Goal: Communication & Community: Answer question/provide support

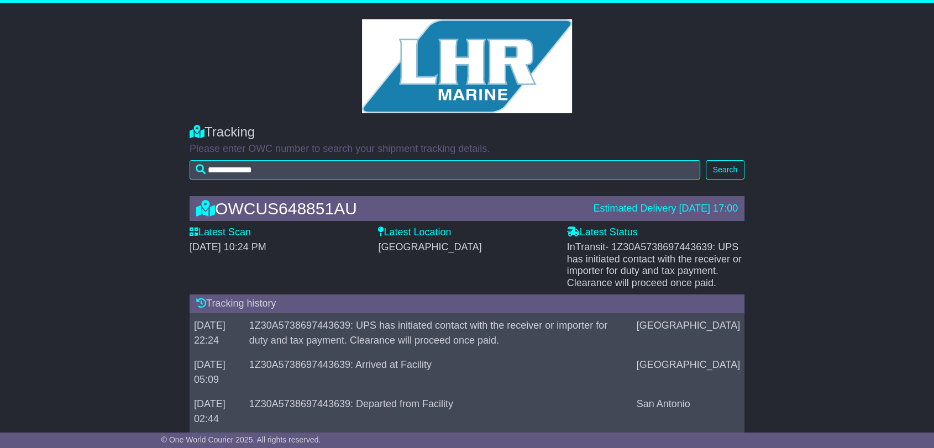
click at [654, 245] on span "- 1Z30A5738697443639: UPS has initiated contact with the receiver or importer f…" at bounding box center [654, 264] width 175 height 47
copy span "1Z30A5738697443639"
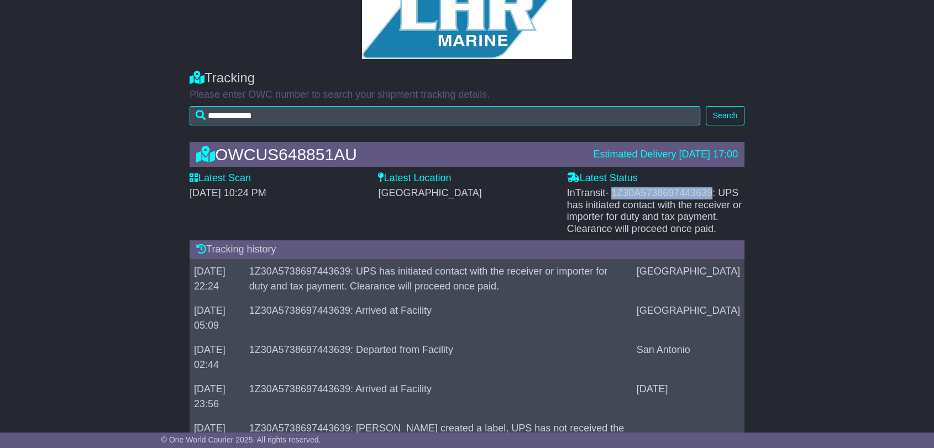
scroll to position [100, 0]
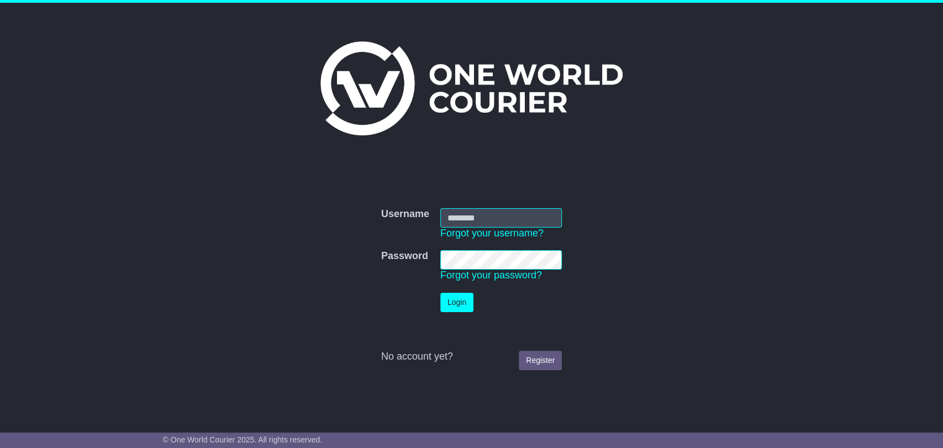
type input "**********"
click at [467, 304] on button "Login" at bounding box center [456, 302] width 33 height 19
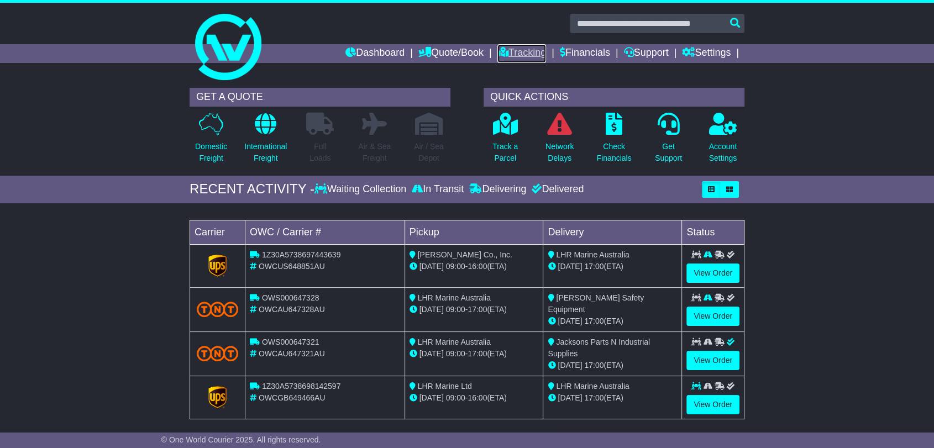
click at [529, 51] on link "Tracking" at bounding box center [521, 53] width 49 height 19
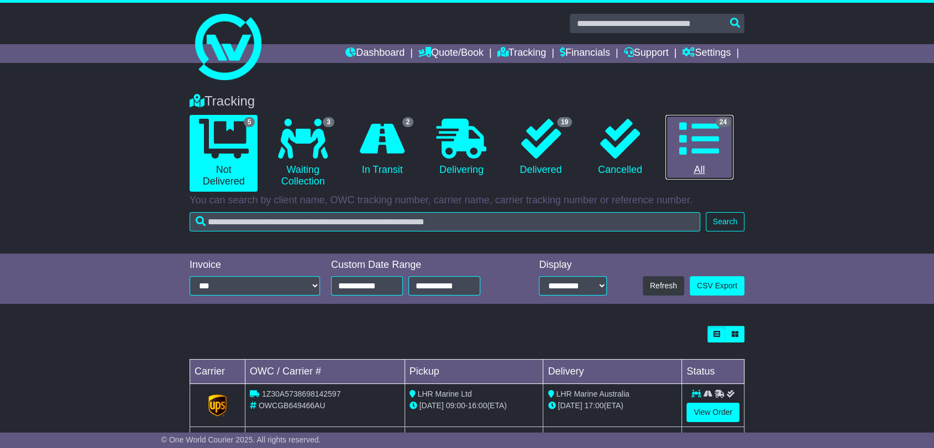
click at [718, 140] on icon at bounding box center [699, 139] width 40 height 40
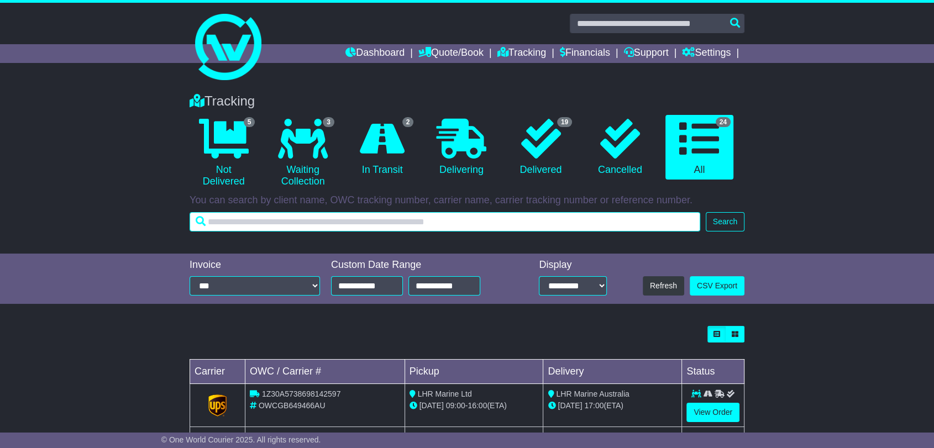
click at [407, 226] on input "text" at bounding box center [444, 221] width 510 height 19
type input "******"
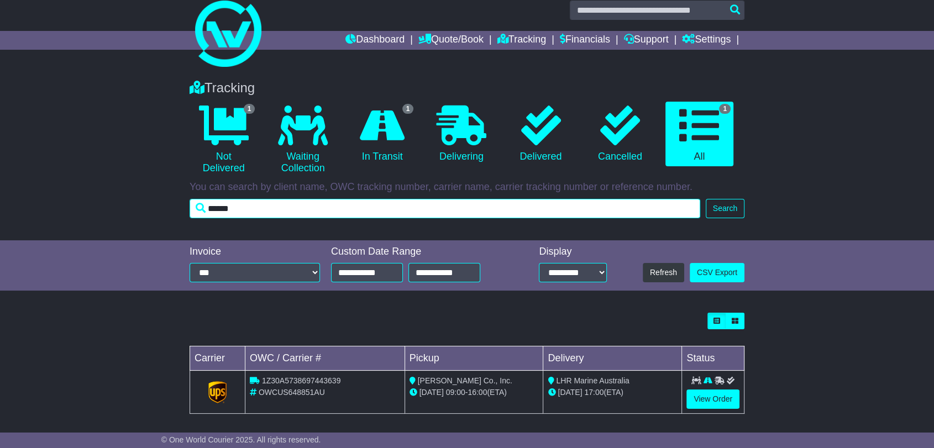
scroll to position [18, 0]
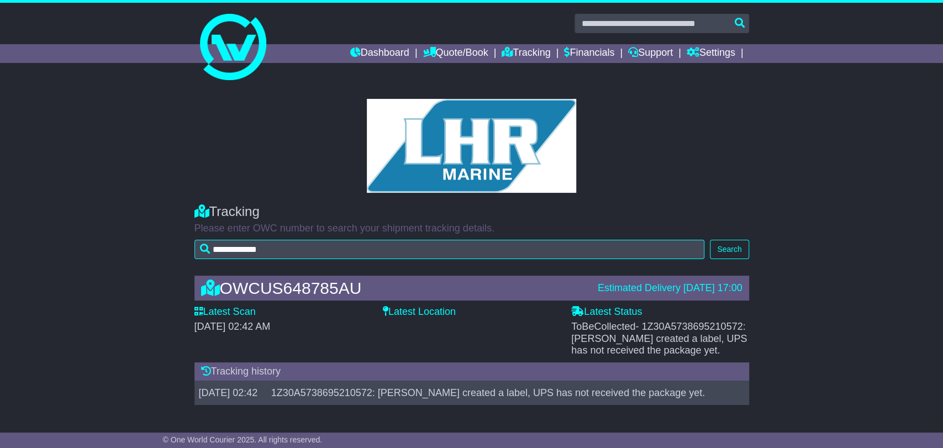
click at [681, 321] on span "- 1Z30A5738695210572: [PERSON_NAME] created a label, UPS has not received the p…" at bounding box center [659, 338] width 176 height 35
copy span "1Z30A5738695210572"
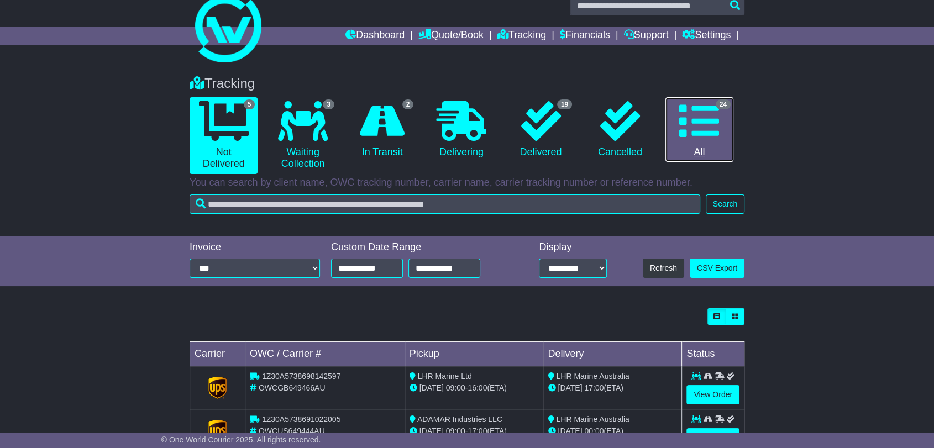
click at [699, 136] on icon at bounding box center [699, 121] width 40 height 40
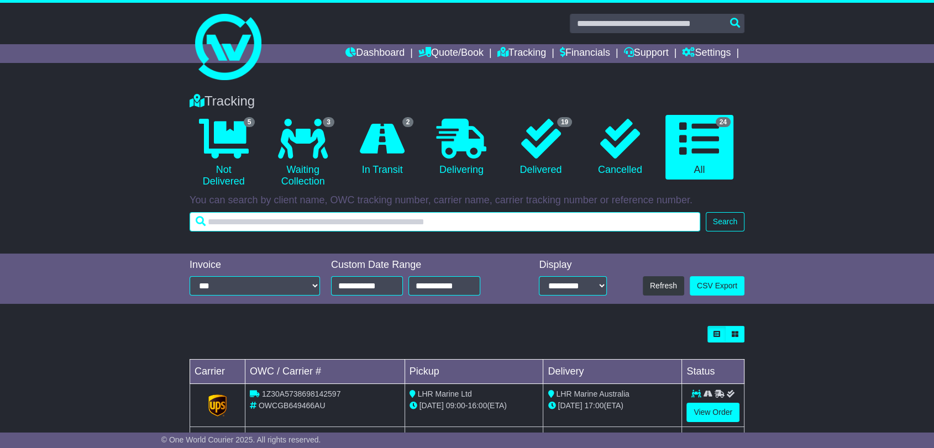
click at [241, 225] on input "text" at bounding box center [444, 221] width 510 height 19
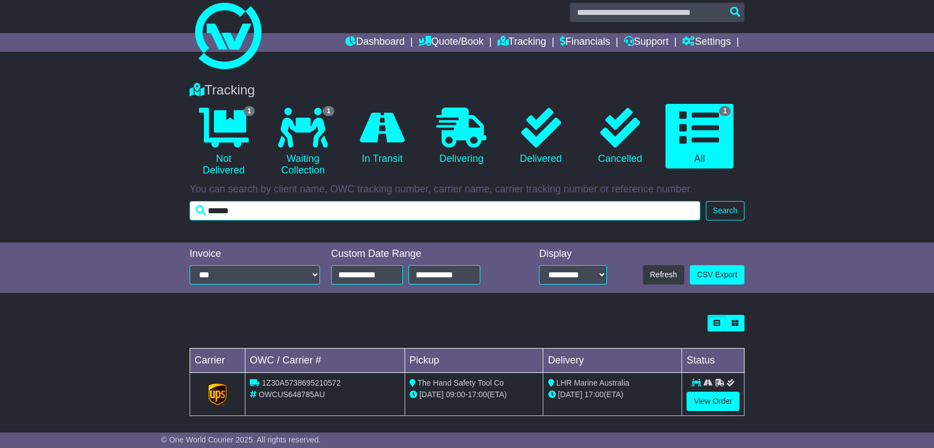
scroll to position [18, 0]
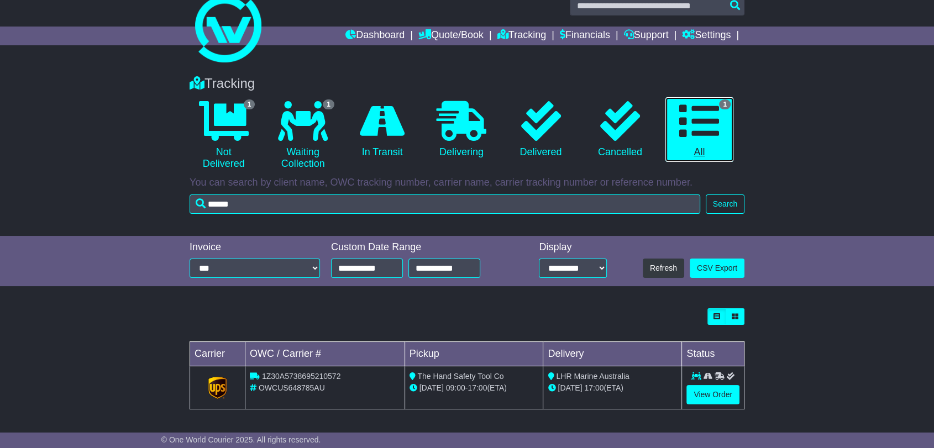
click at [698, 143] on link "1 All" at bounding box center [699, 129] width 68 height 65
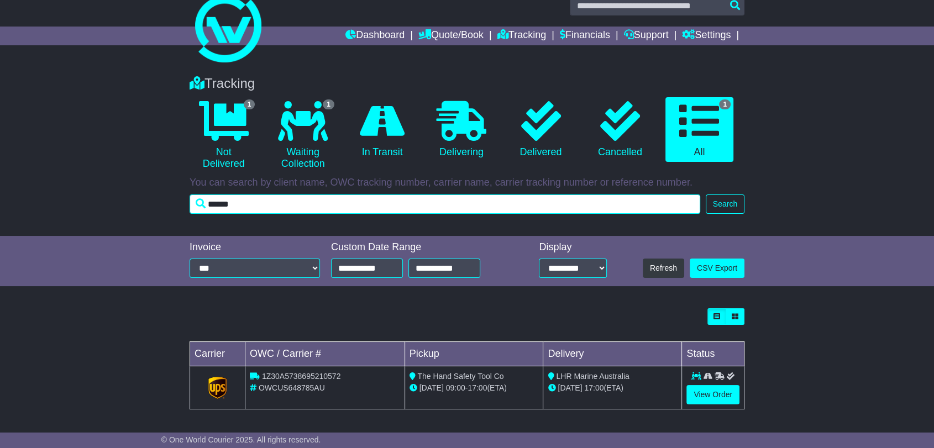
drag, startPoint x: 231, startPoint y: 205, endPoint x: 254, endPoint y: 203, distance: 22.2
click at [254, 203] on input "******" at bounding box center [444, 203] width 510 height 19
type input "******"
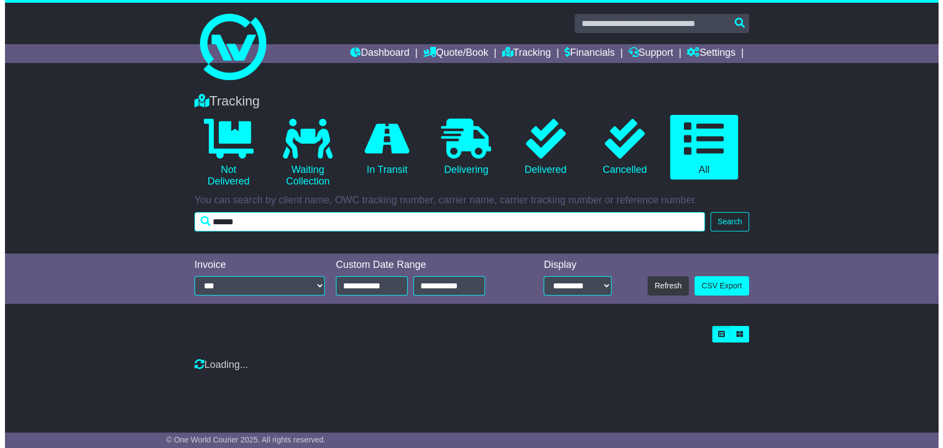
scroll to position [0, 0]
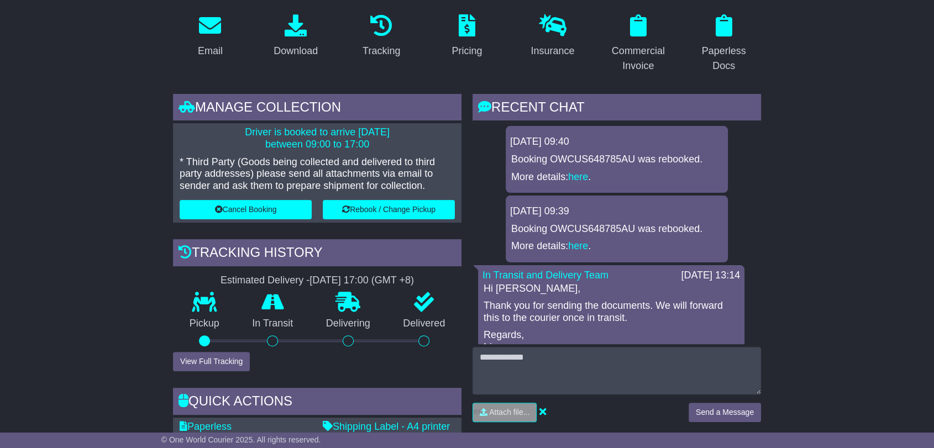
scroll to position [245, 0]
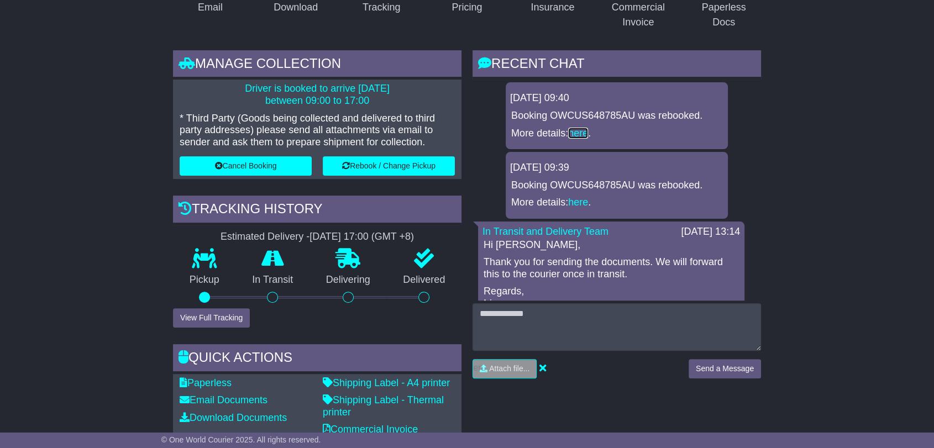
click at [580, 130] on link "here" at bounding box center [578, 133] width 20 height 11
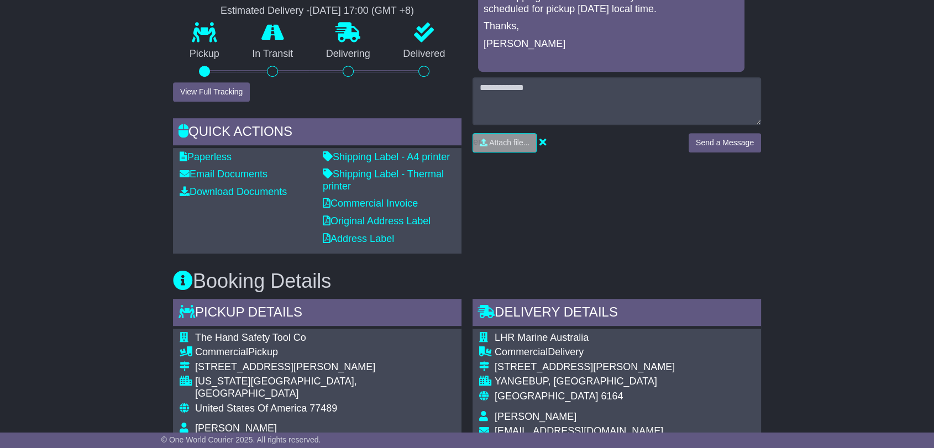
scroll to position [213, 0]
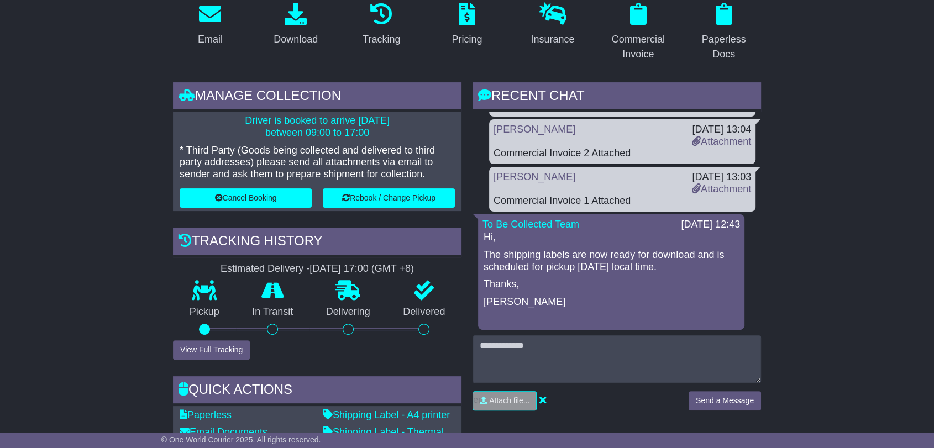
click at [560, 331] on div "RECENT CHAT Loading... No messages 22 Sep 2025 09:40 Booking OWCUS648785AU was …" at bounding box center [616, 250] width 288 height 337
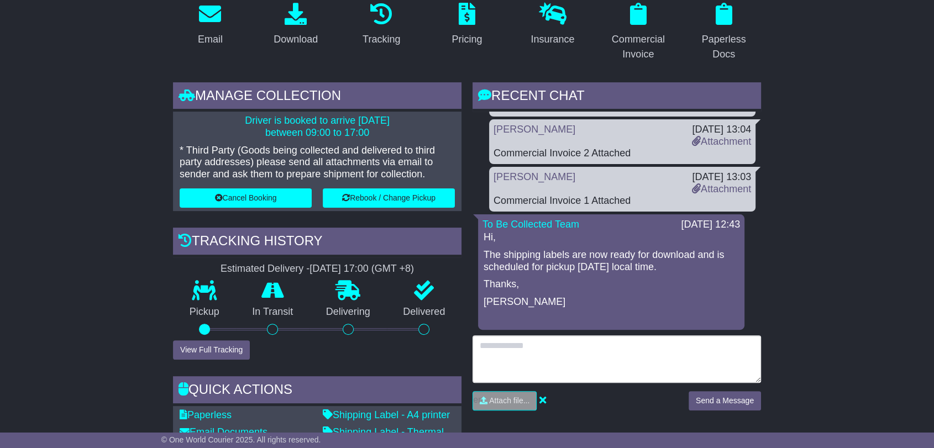
click at [569, 346] on textarea at bounding box center [616, 359] width 288 height 48
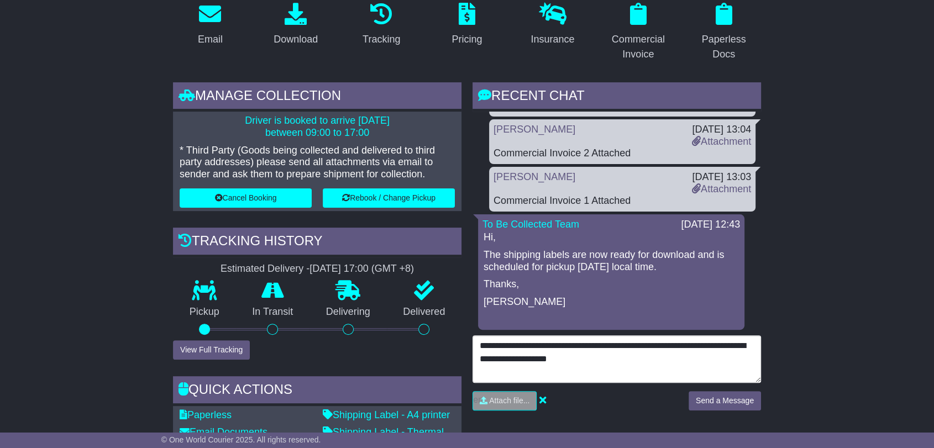
type textarea "**********"
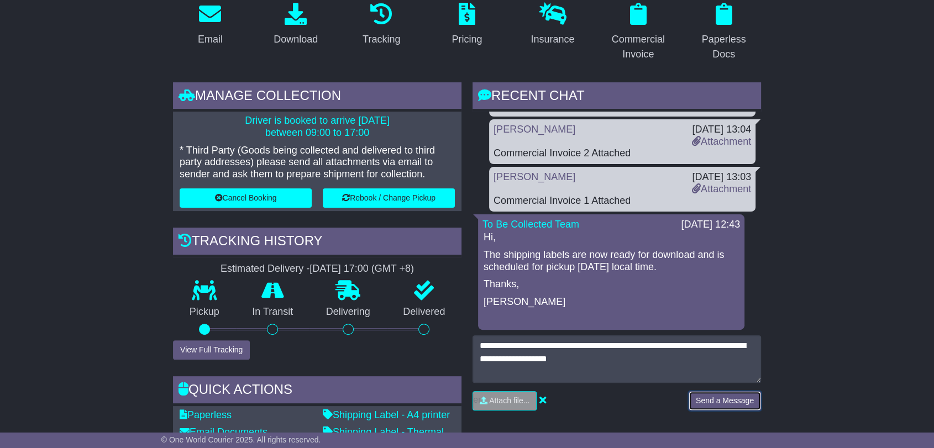
click at [706, 399] on button "Send a Message" at bounding box center [724, 400] width 72 height 19
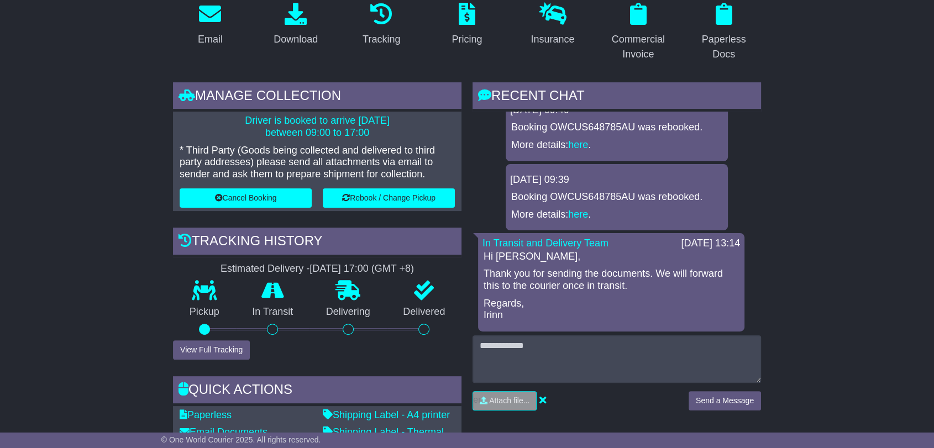
scroll to position [0, 0]
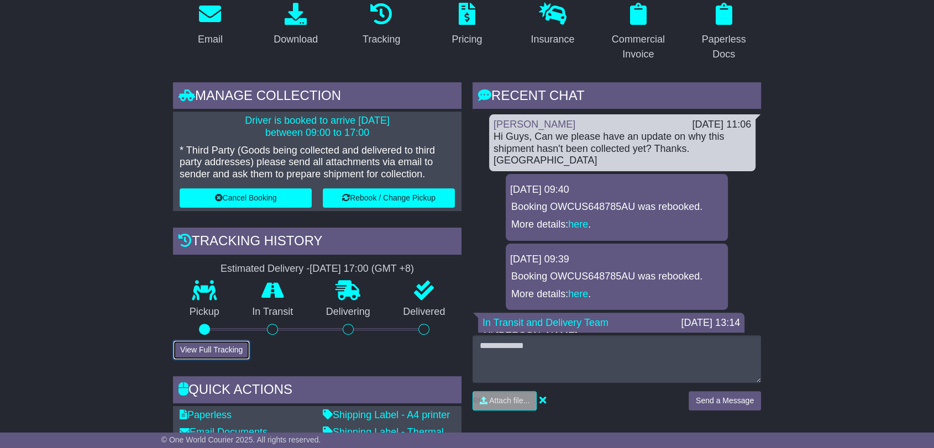
drag, startPoint x: 195, startPoint y: 344, endPoint x: 264, endPoint y: 297, distance: 83.1
click at [195, 344] on button "View Full Tracking" at bounding box center [211, 349] width 77 height 19
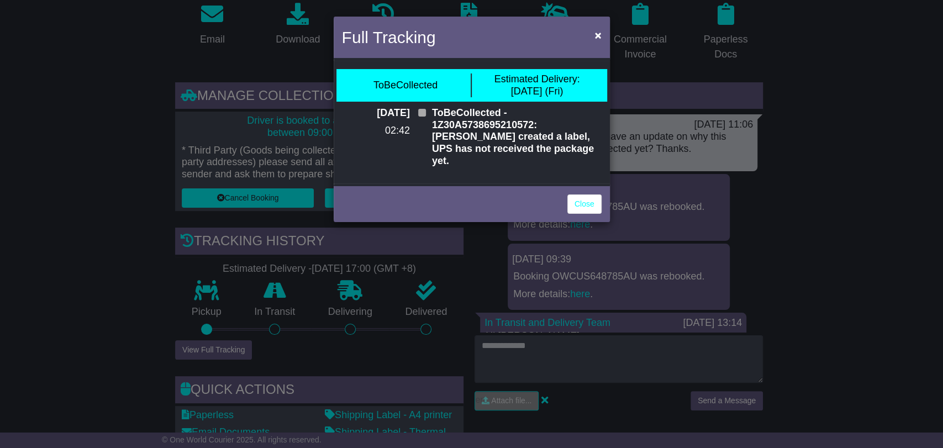
click at [422, 114] on span at bounding box center [422, 113] width 8 height 8
click at [554, 77] on span "Estimated Delivery:" at bounding box center [537, 78] width 86 height 11
click at [596, 35] on span "×" at bounding box center [597, 35] width 7 height 13
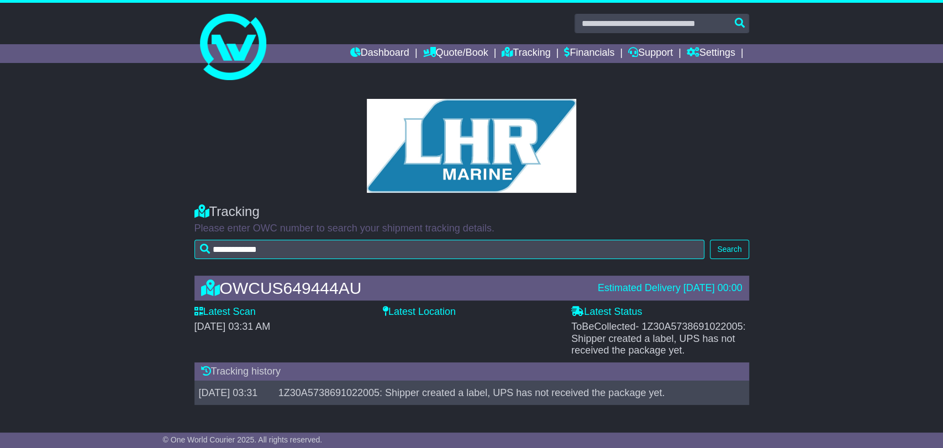
click at [684, 323] on span "- 1Z30A5738691022005: Shipper created a label, UPS has not received the package…" at bounding box center [658, 338] width 174 height 35
copy span "1Z30A5738691022005"
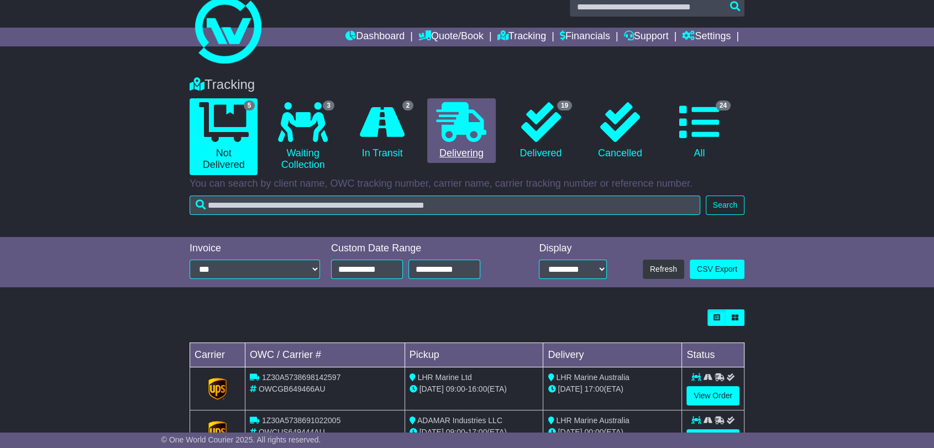
scroll to position [5, 0]
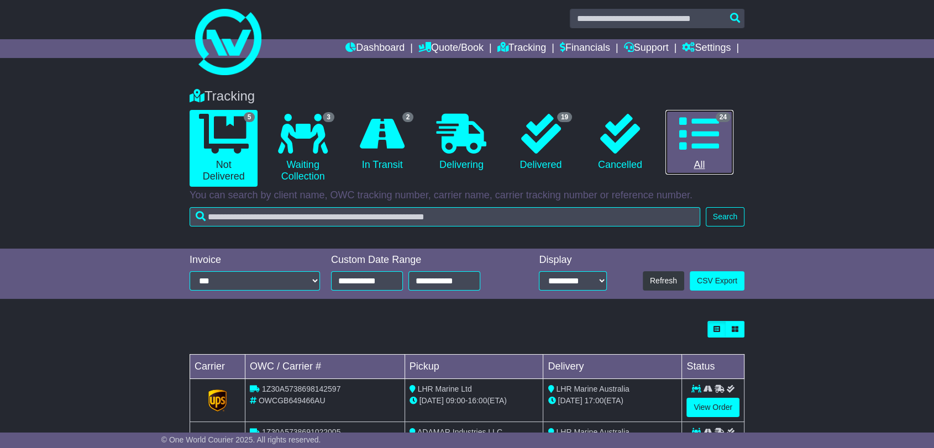
click at [689, 143] on icon at bounding box center [699, 134] width 40 height 40
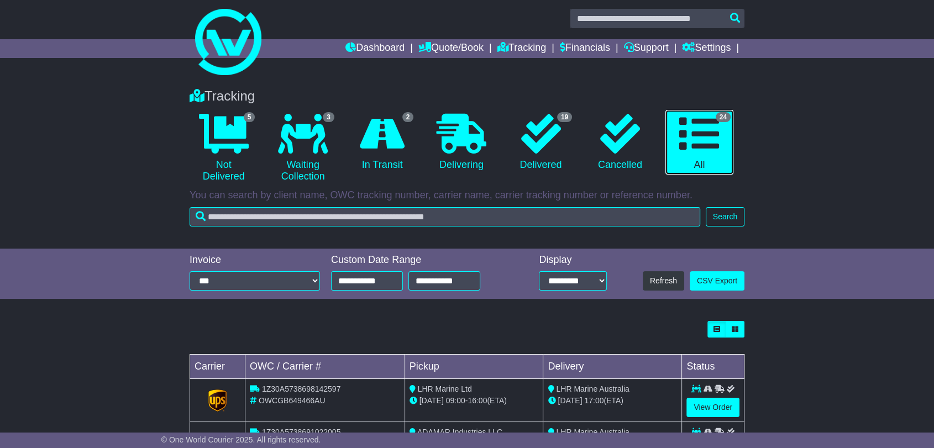
scroll to position [0, 0]
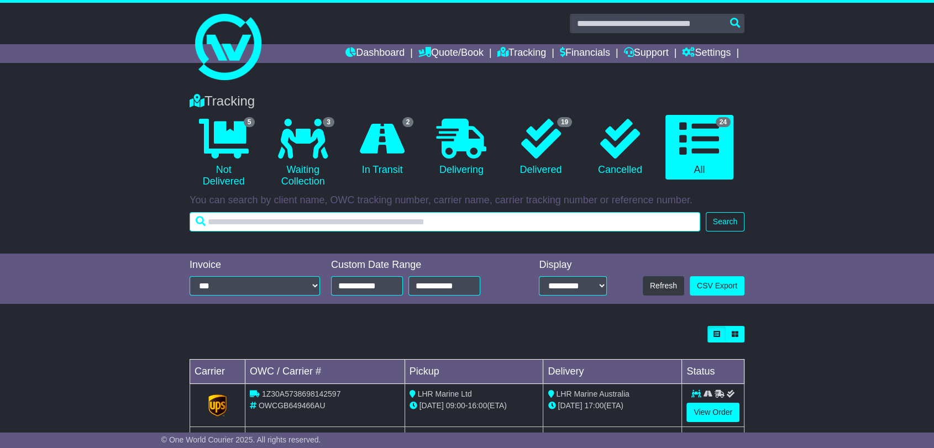
click at [597, 222] on input "text" at bounding box center [444, 221] width 510 height 19
click at [512, 220] on input "text" at bounding box center [444, 221] width 510 height 19
type input "******"
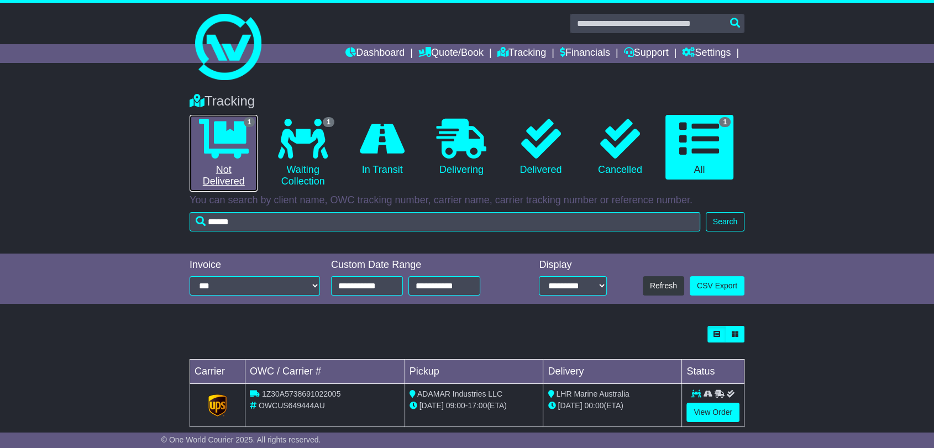
click at [208, 165] on link "1 Not Delivered" at bounding box center [223, 153] width 68 height 77
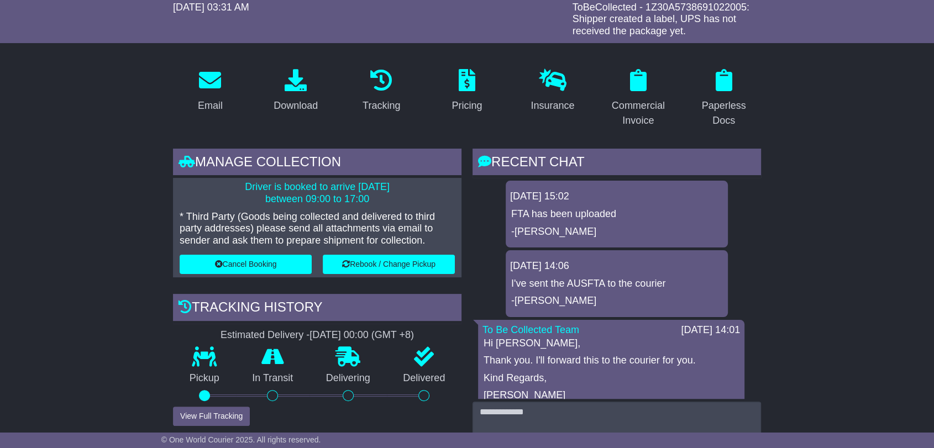
scroll to position [245, 0]
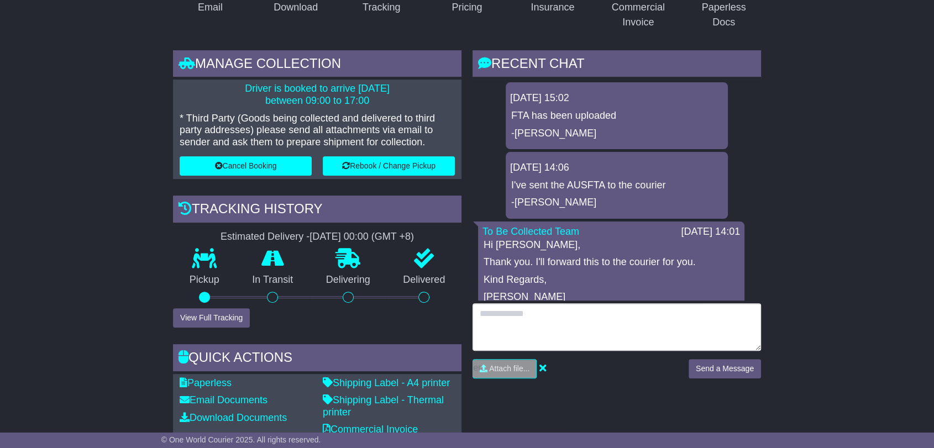
click at [591, 323] on textarea at bounding box center [616, 327] width 288 height 48
type textarea "**********"
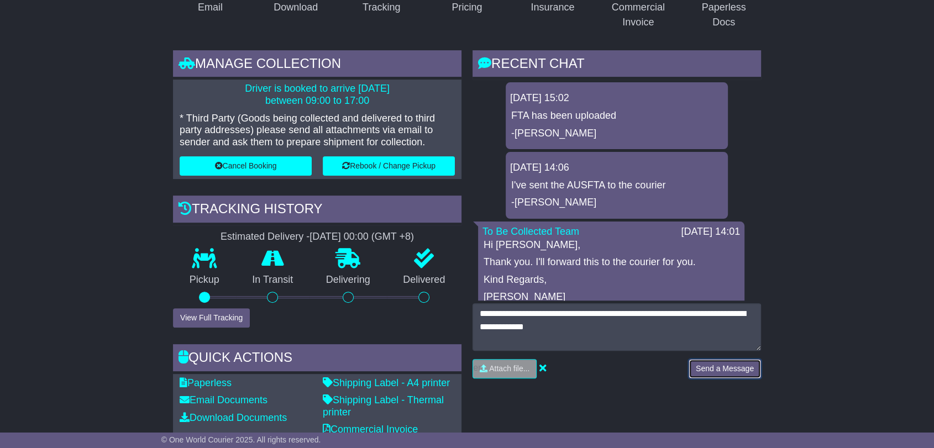
click at [747, 369] on button "Send a Message" at bounding box center [724, 368] width 72 height 19
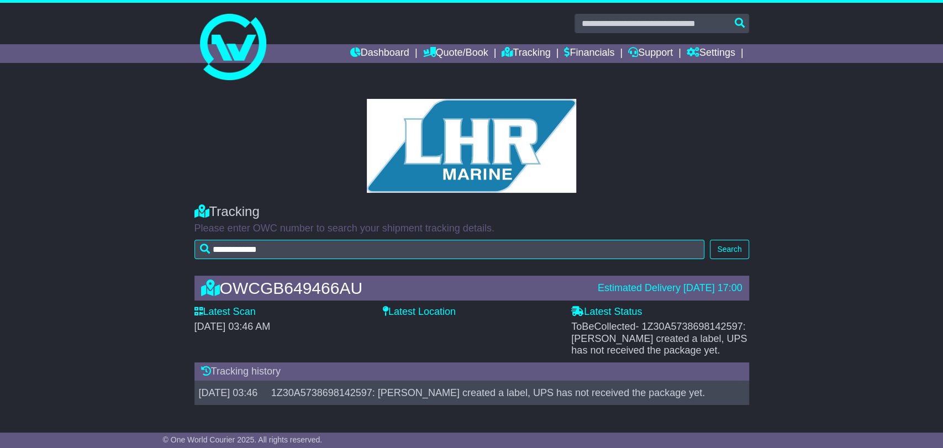
click at [681, 328] on span "- 1Z30A5738698142597: [PERSON_NAME] created a label, UPS has not received the p…" at bounding box center [659, 338] width 176 height 35
copy span "1Z30A5738698142597"
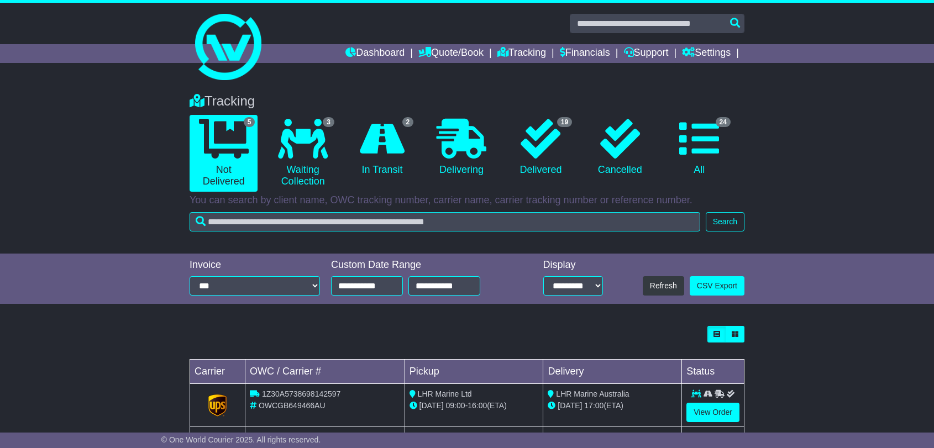
click at [703, 148] on icon at bounding box center [699, 139] width 40 height 40
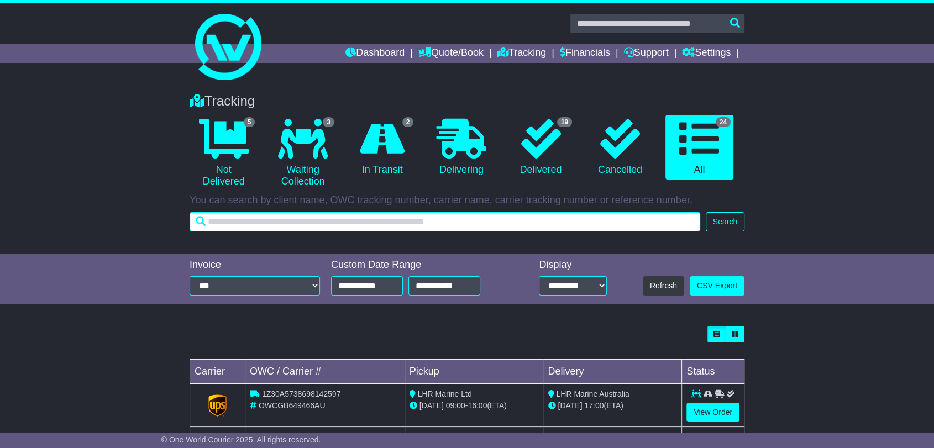
click at [444, 222] on input "text" at bounding box center [444, 221] width 510 height 19
type input "******"
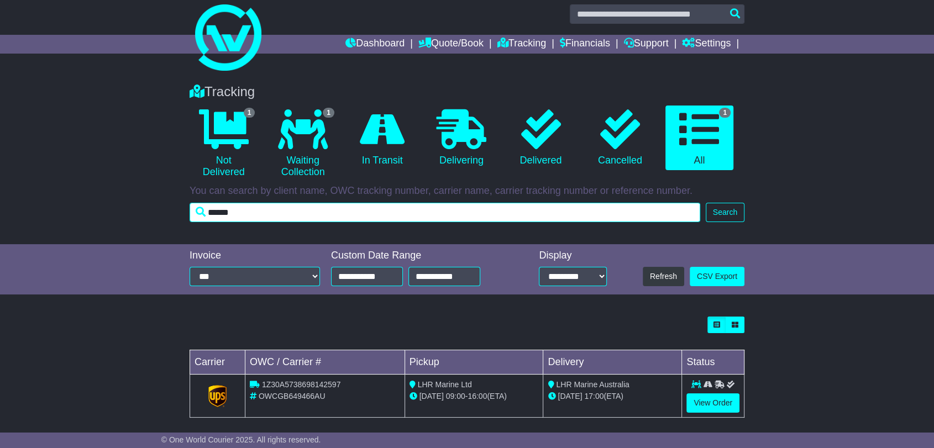
scroll to position [18, 0]
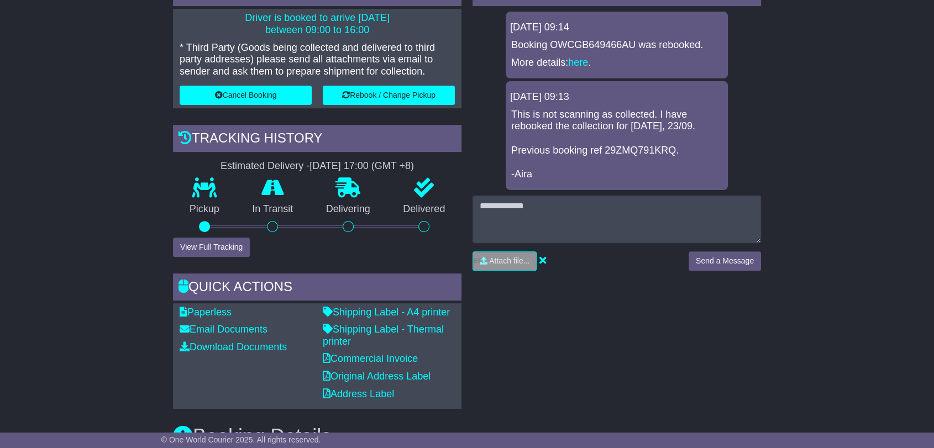
scroll to position [368, 0]
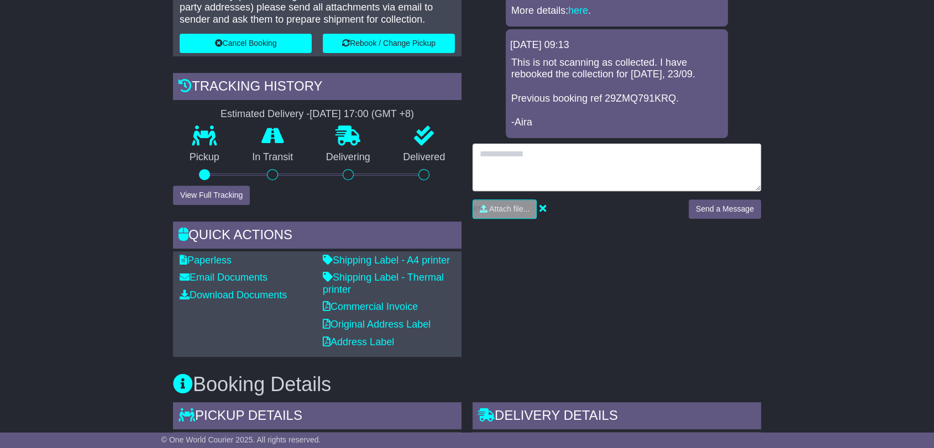
click at [564, 163] on textarea at bounding box center [616, 168] width 288 height 48
type textarea "**********"
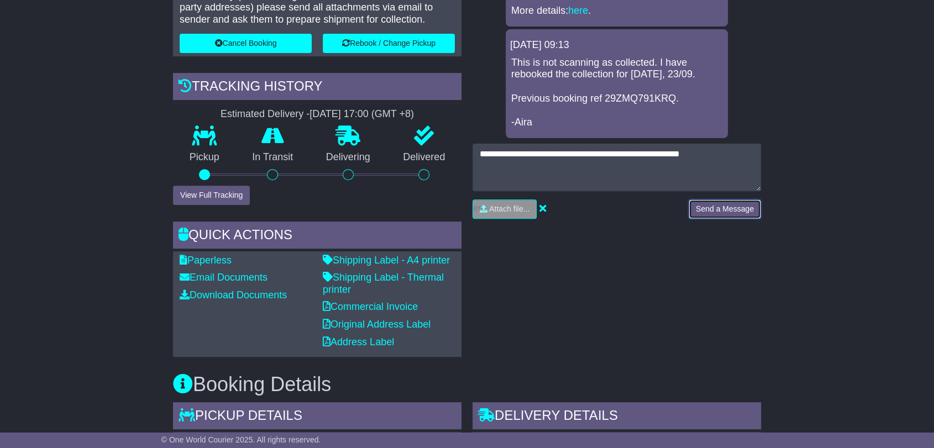
drag, startPoint x: 730, startPoint y: 205, endPoint x: 735, endPoint y: 144, distance: 61.0
click at [730, 203] on button "Send a Message" at bounding box center [724, 208] width 72 height 19
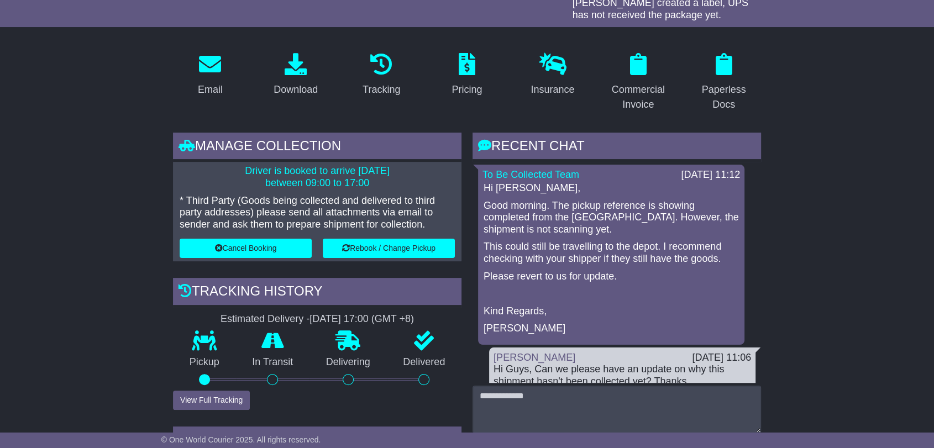
scroll to position [307, 0]
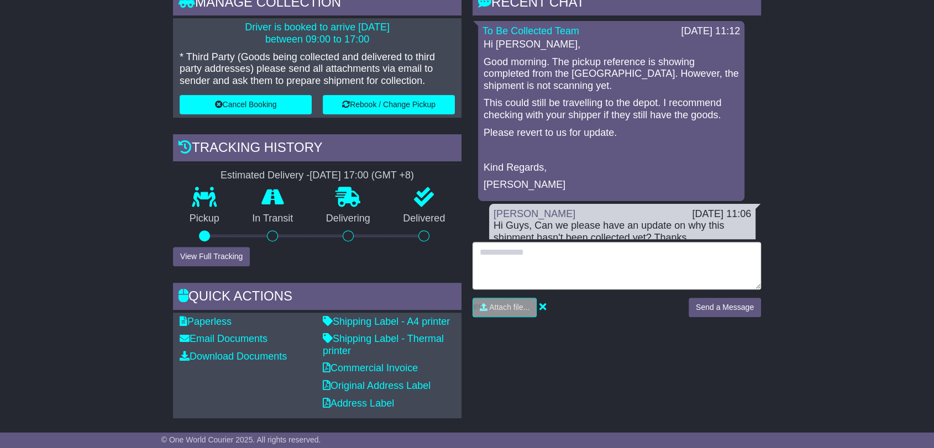
click at [643, 257] on textarea at bounding box center [616, 266] width 288 height 48
type textarea "**********"
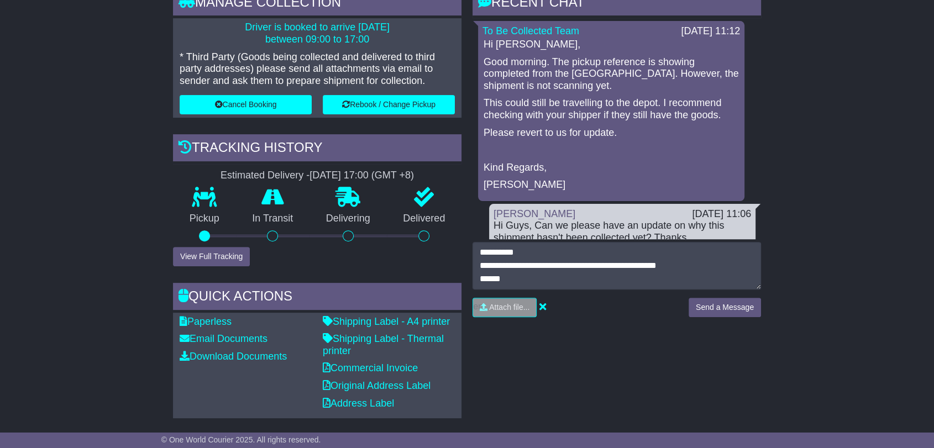
click at [715, 293] on div "**********" at bounding box center [616, 283] width 288 height 83
click at [715, 306] on button "Send a Message" at bounding box center [724, 307] width 72 height 19
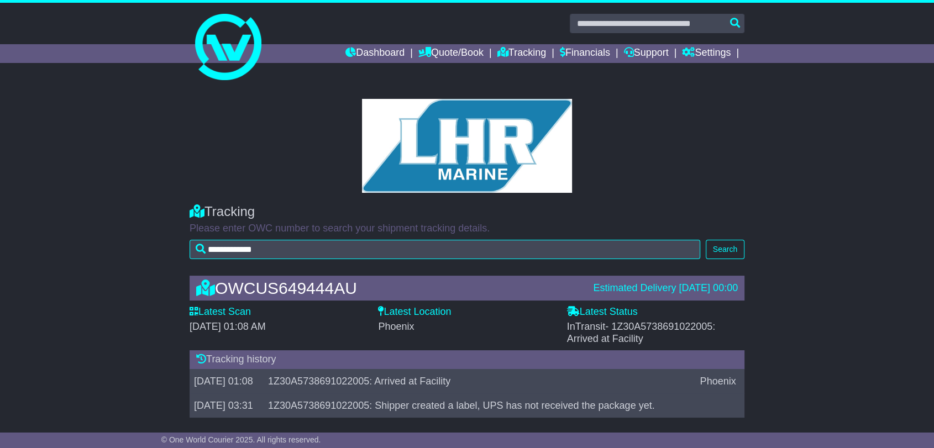
scroll to position [8, 0]
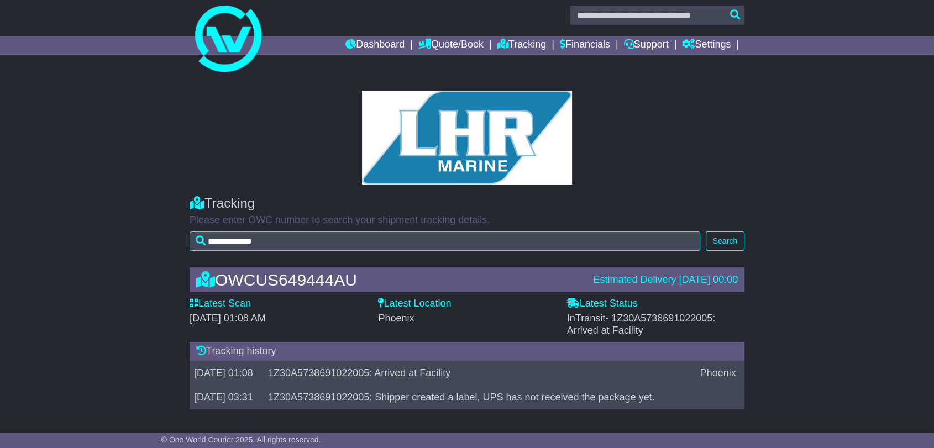
click at [694, 320] on span "- 1Z30A5738691022005: Arrived at Facility" at bounding box center [641, 324] width 149 height 23
copy span "1Z30A5738691022005"
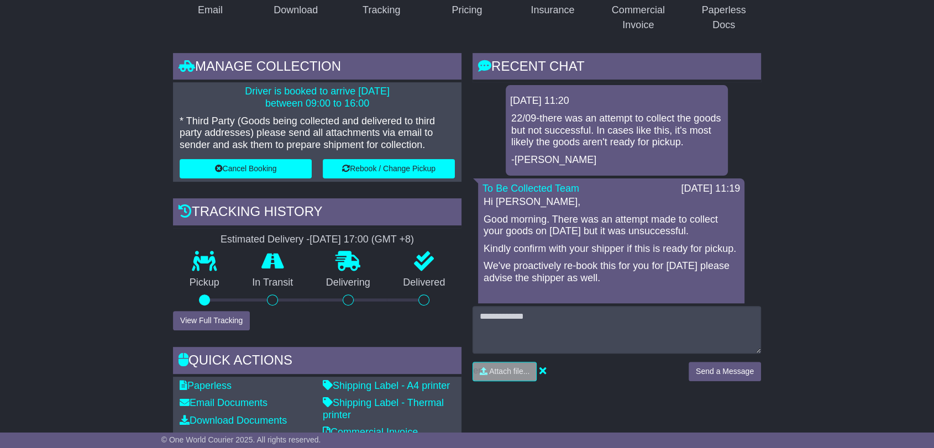
scroll to position [307, 0]
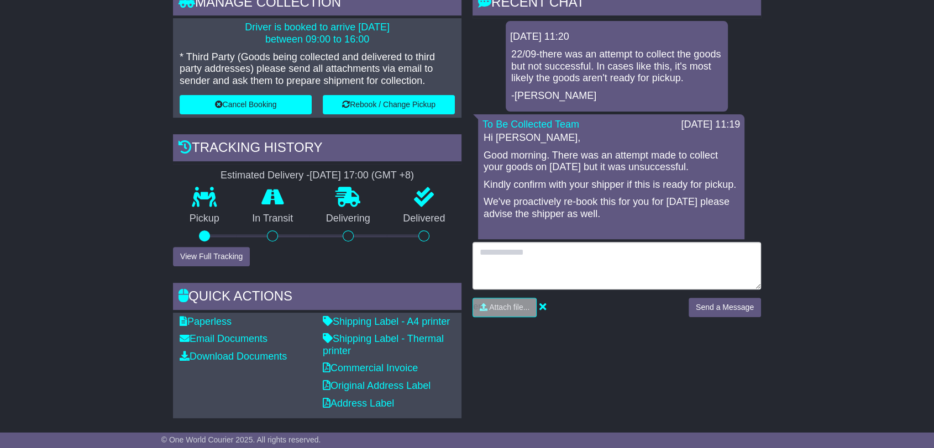
click at [589, 266] on textarea at bounding box center [616, 266] width 288 height 48
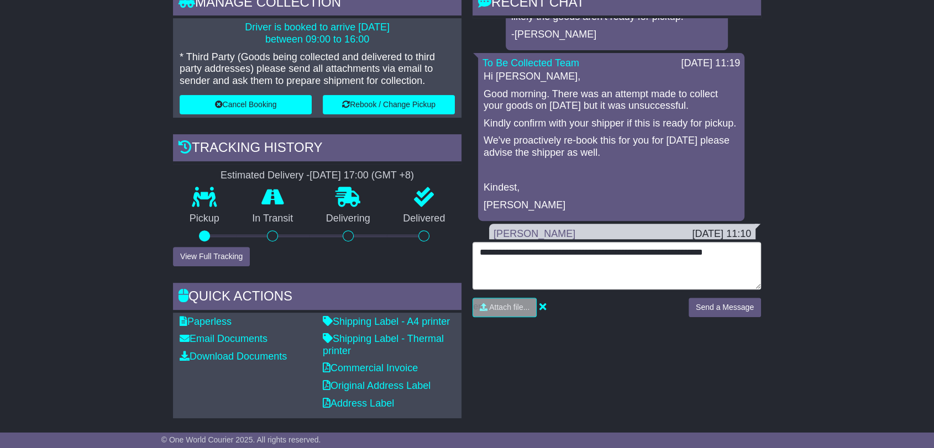
scroll to position [0, 0]
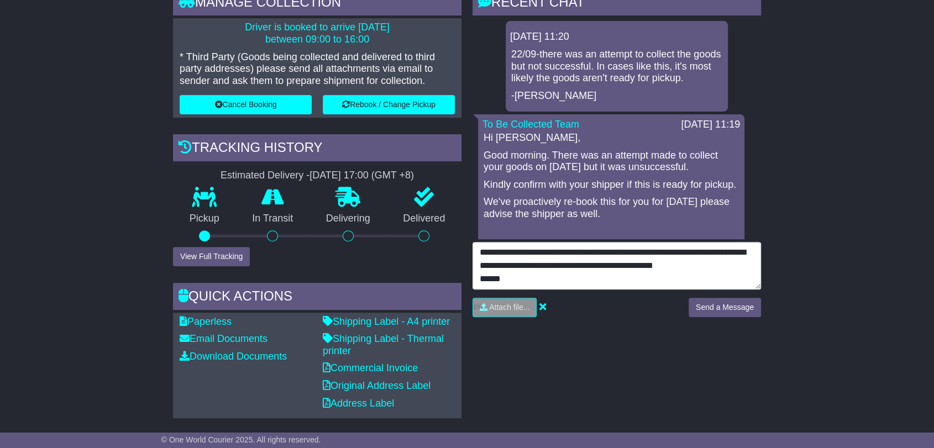
type textarea "**********"
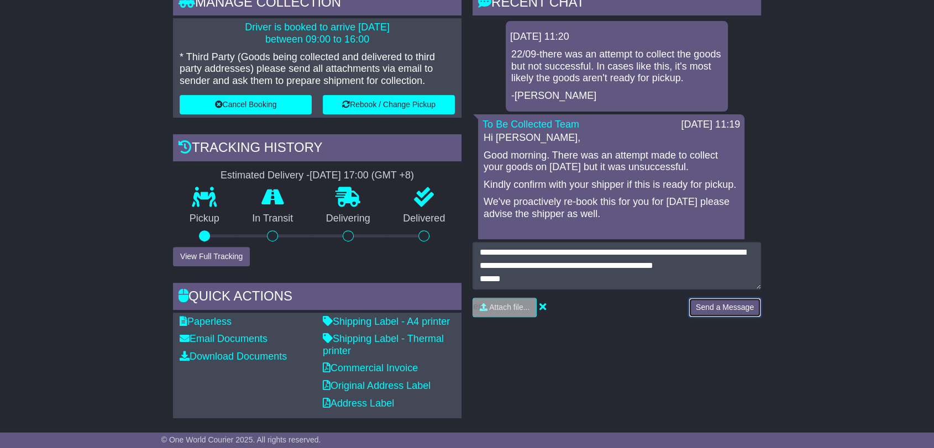
click at [723, 305] on button "Send a Message" at bounding box center [724, 307] width 72 height 19
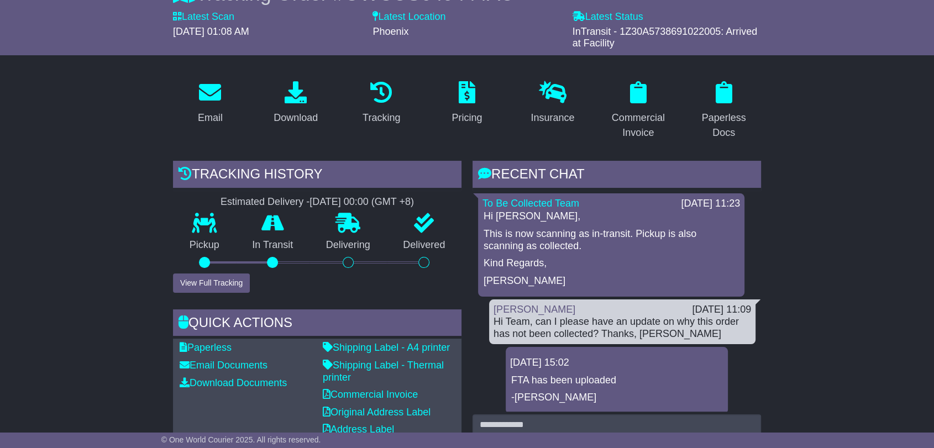
click at [654, 27] on span "InTransit - 1Z30A5738691022005: Arrived at Facility" at bounding box center [664, 37] width 185 height 23
copy span "1Z30A5738691022005"
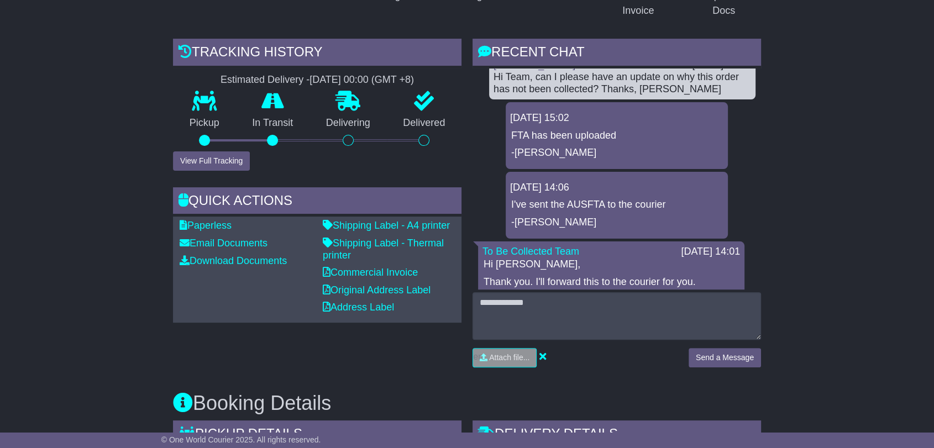
scroll to position [245, 0]
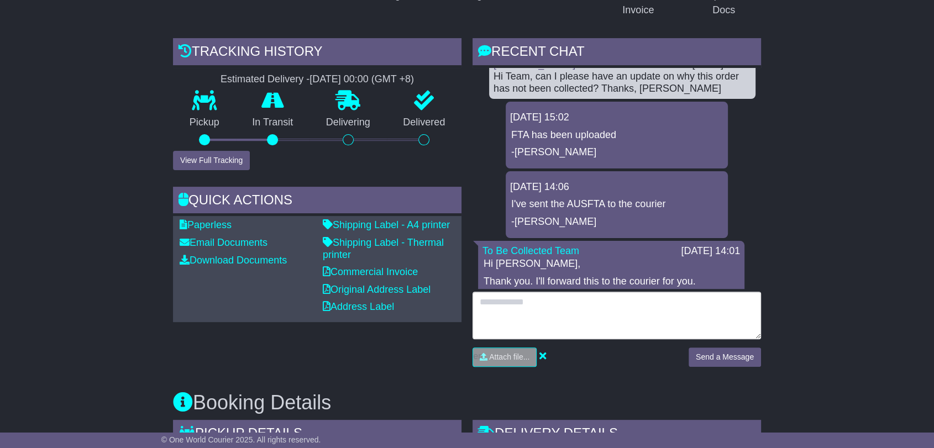
click at [577, 307] on textarea at bounding box center [616, 316] width 288 height 48
type textarea "**********"
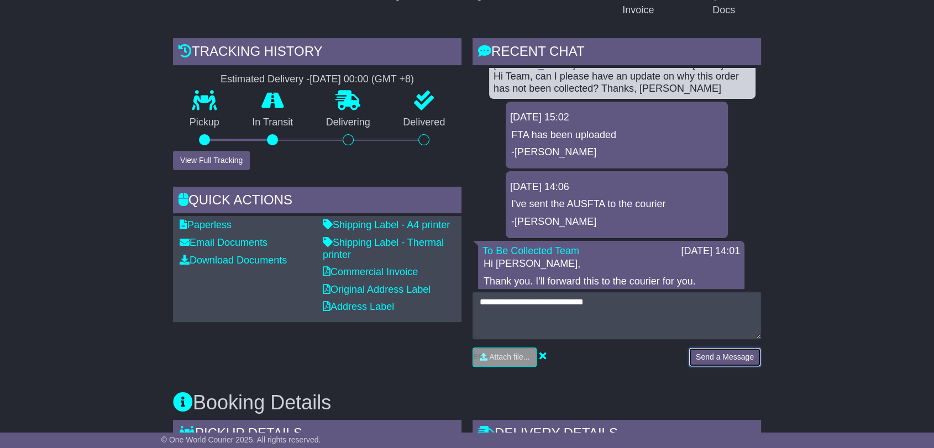
click at [707, 354] on button "Send a Message" at bounding box center [724, 357] width 72 height 19
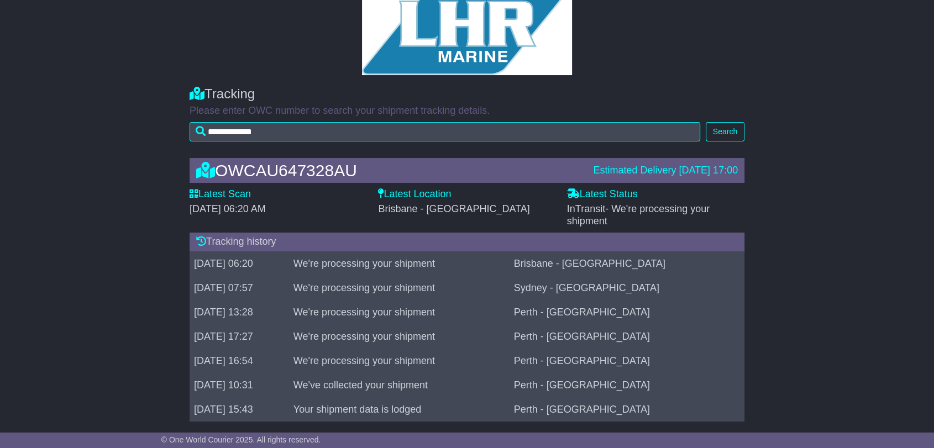
scroll to position [123, 0]
